Goal: Information Seeking & Learning: Learn about a topic

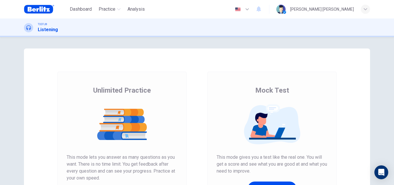
scroll to position [49, 0]
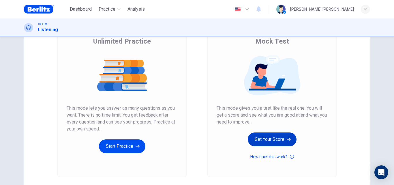
click at [283, 139] on button "Get Your Score" at bounding box center [272, 139] width 49 height 14
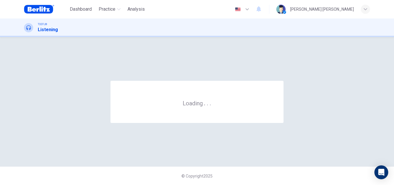
scroll to position [0, 0]
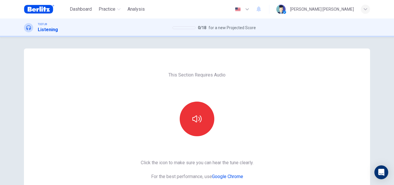
click at [214, 115] on div at bounding box center [197, 118] width 62 height 35
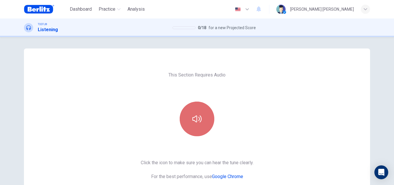
click at [200, 119] on icon "button" at bounding box center [196, 118] width 9 height 7
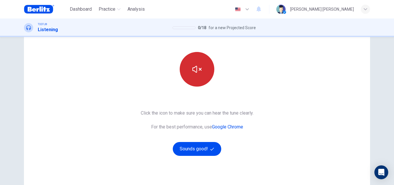
scroll to position [50, 0]
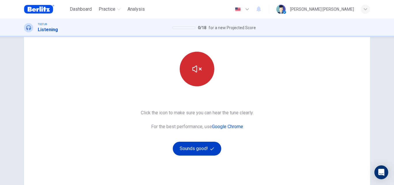
click at [205, 142] on button "Sounds good!" at bounding box center [197, 149] width 48 height 14
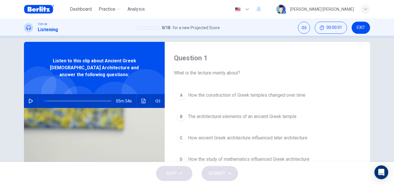
scroll to position [3, 0]
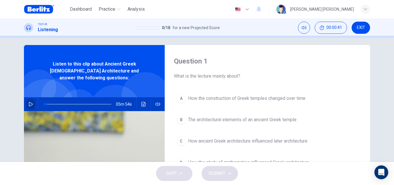
click at [28, 100] on button "button" at bounding box center [30, 104] width 9 height 14
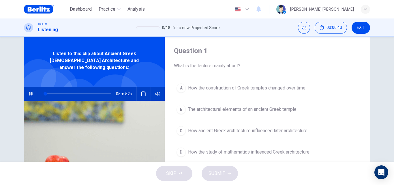
scroll to position [5, 0]
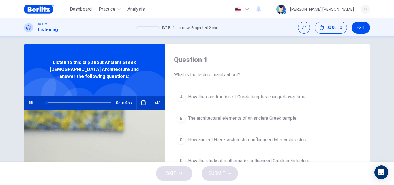
click at [381, 87] on div "Question 1 What is the lecture mainly about? A How the construction of Greek te…" at bounding box center [197, 99] width 394 height 125
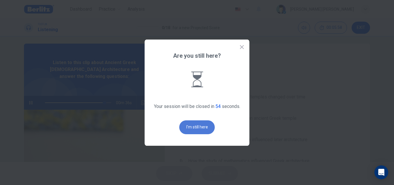
click at [201, 133] on button "I'm still here" at bounding box center [196, 127] width 35 height 14
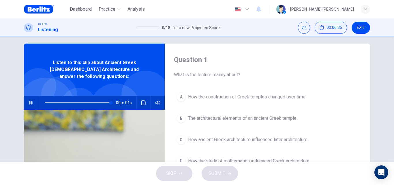
type input "*"
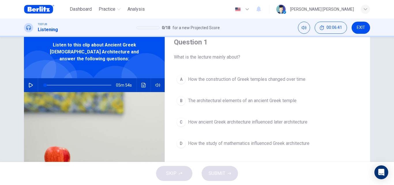
click at [286, 123] on span "How ancient Greek architecture influenced later architecture" at bounding box center [247, 122] width 119 height 7
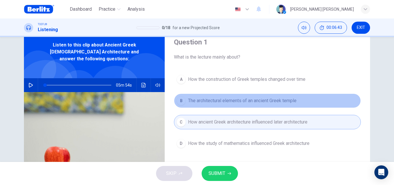
click at [271, 103] on span "The architectural elements of an ancient Greek temple" at bounding box center [242, 100] width 108 height 7
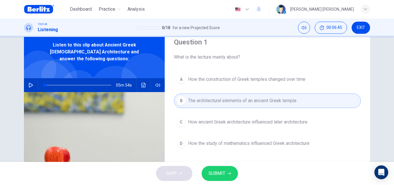
click at [208, 170] on span "SUBMIT" at bounding box center [216, 173] width 17 height 8
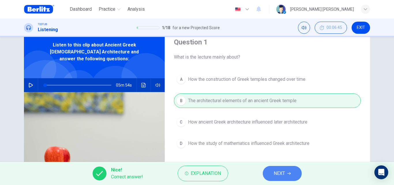
click at [293, 172] on button "NEXT" at bounding box center [282, 173] width 39 height 15
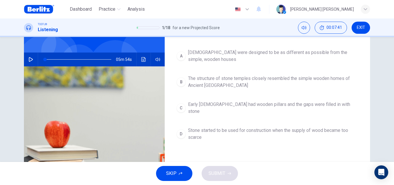
scroll to position [42, 0]
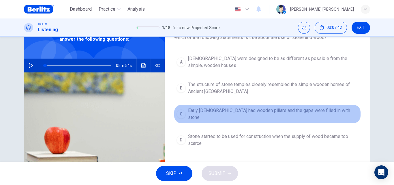
click at [273, 112] on span "Early [DEMOGRAPHIC_DATA] had wooden pillars and the gaps were filled in with st…" at bounding box center [273, 114] width 170 height 14
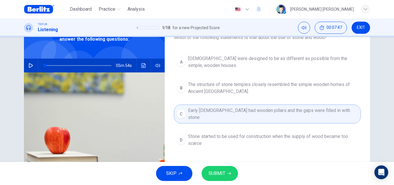
drag, startPoint x: 228, startPoint y: 173, endPoint x: 268, endPoint y: 155, distance: 43.9
click at [268, 155] on div "Dashboard Practice Analysis English ** ​ [PERSON_NAME] [PERSON_NAME] TOEFL® Lis…" at bounding box center [197, 92] width 394 height 185
click at [242, 137] on span "Stone started to be used for construction when the supply of wood became too sc…" at bounding box center [273, 140] width 170 height 14
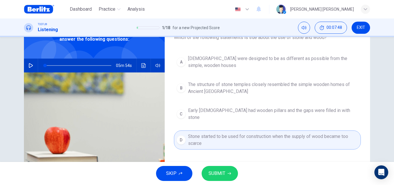
click at [217, 174] on span "SUBMIT" at bounding box center [216, 173] width 17 height 8
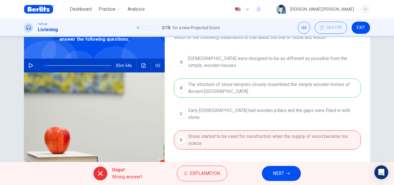
click at [281, 173] on span "NEXT" at bounding box center [278, 173] width 11 height 8
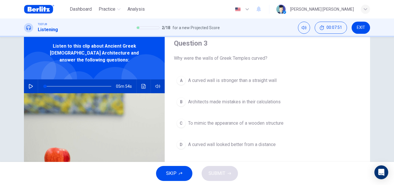
scroll to position [22, 0]
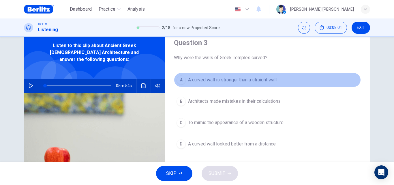
click at [249, 84] on button "A A curved wall is stronger than a straight wall" at bounding box center [267, 80] width 187 height 14
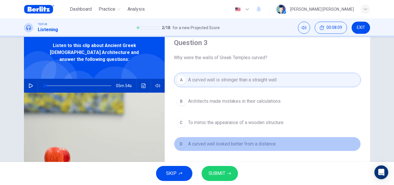
click at [244, 142] on span "A curved wall looked better from a distance" at bounding box center [232, 143] width 88 height 7
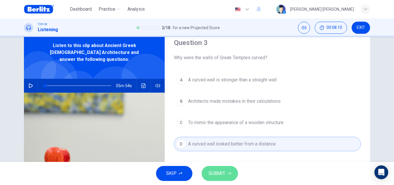
click at [228, 170] on button "SUBMIT" at bounding box center [220, 173] width 36 height 15
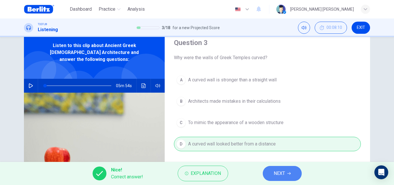
click at [283, 167] on button "NEXT" at bounding box center [282, 173] width 39 height 15
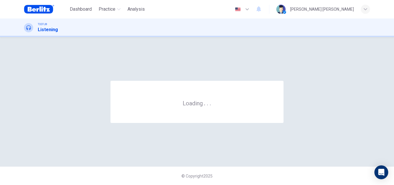
scroll to position [0, 0]
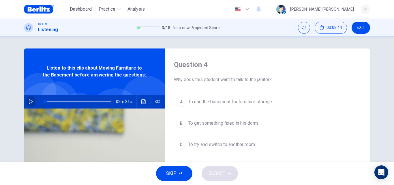
click at [32, 104] on button "button" at bounding box center [30, 102] width 9 height 14
type input "**"
click at [364, 25] on span "EXIT" at bounding box center [361, 27] width 8 height 5
